Goal: Complete application form

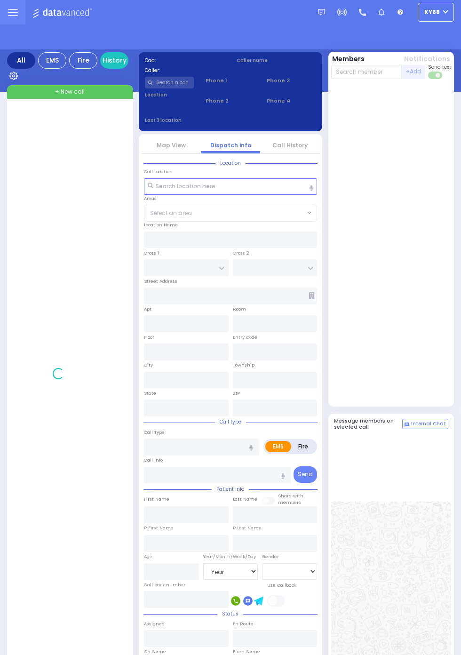
select select "Year"
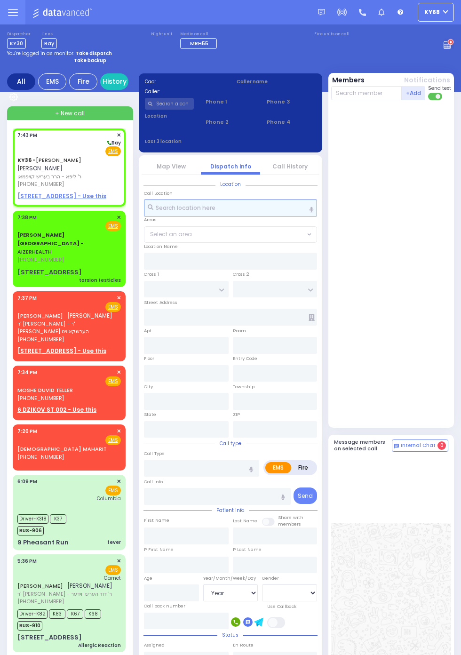
select select
radio input "true"
type input "SHMIEL SHLOME"
type input "KAUFMAN"
select select
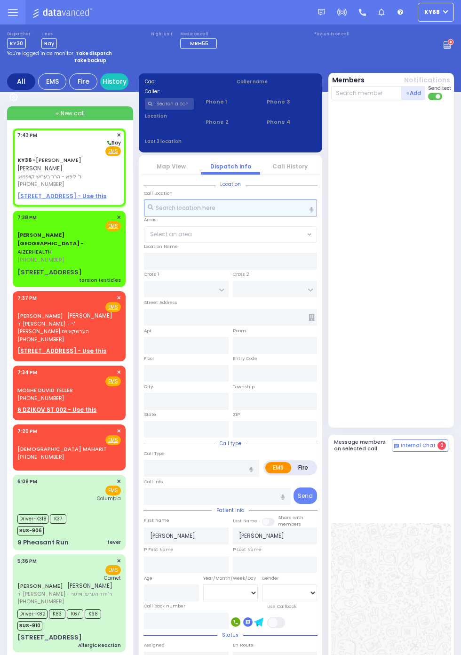
type input "19:43"
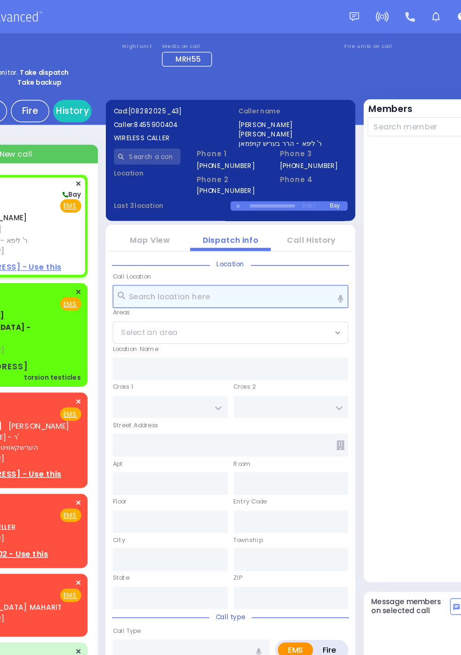
select select
radio input "true"
select select
